Goal: Communication & Community: Connect with others

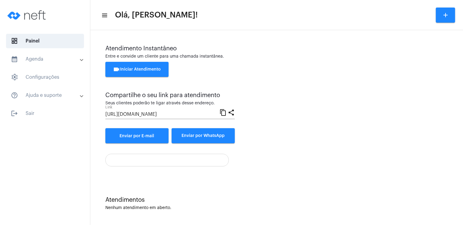
click at [145, 65] on button "videocam Iniciar Atendimento" at bounding box center [136, 69] width 63 height 15
click at [128, 70] on span "videocam Iniciar Atendimento" at bounding box center [137, 69] width 48 height 4
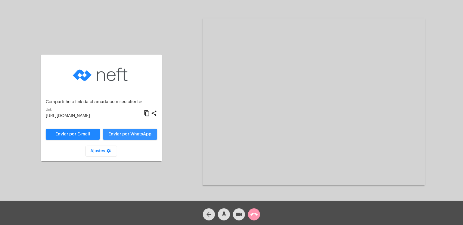
click at [136, 132] on span "Enviar por WhatsApp" at bounding box center [129, 134] width 43 height 4
click at [134, 130] on button "Enviar por WhatsApp" at bounding box center [130, 134] width 54 height 11
click at [127, 134] on span "Enviar por WhatsApp" at bounding box center [129, 134] width 43 height 4
